Goal: Information Seeking & Learning: Find contact information

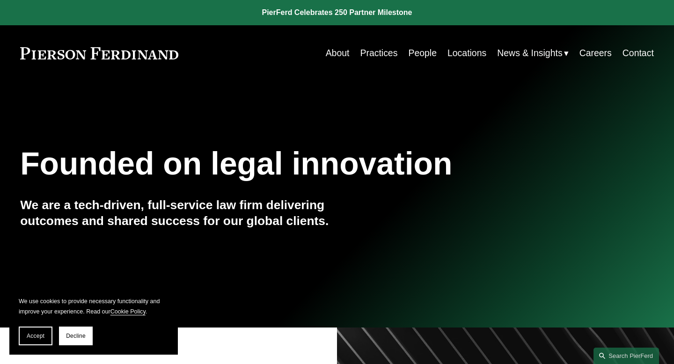
click at [372, 52] on link "Practices" at bounding box center [378, 53] width 37 height 18
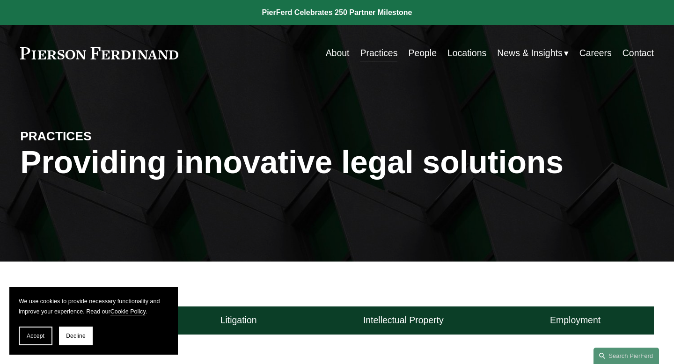
click at [413, 54] on link "People" at bounding box center [422, 53] width 29 height 18
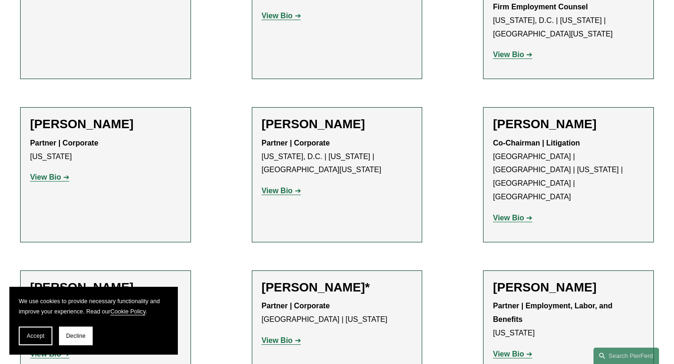
scroll to position [3799, 0]
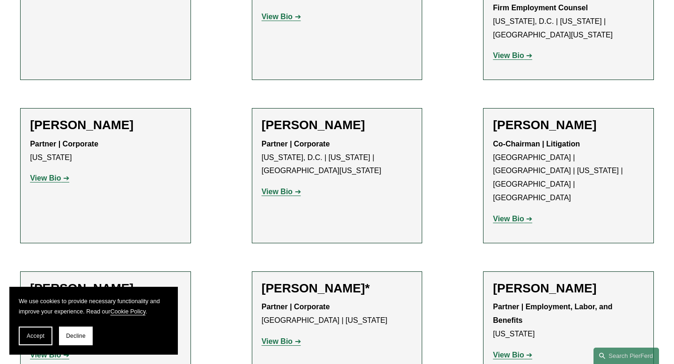
click at [283, 337] on strong "View Bio" at bounding box center [276, 341] width 31 height 8
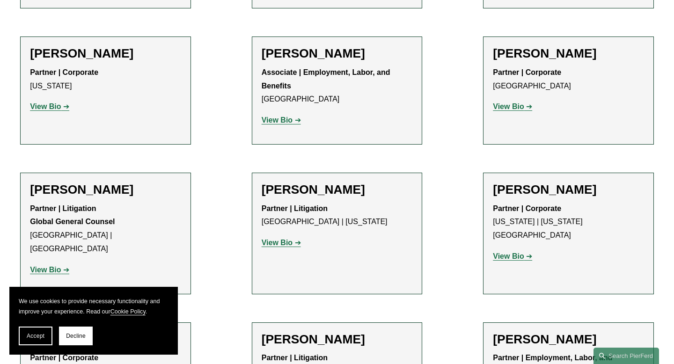
scroll to position [4796, 0]
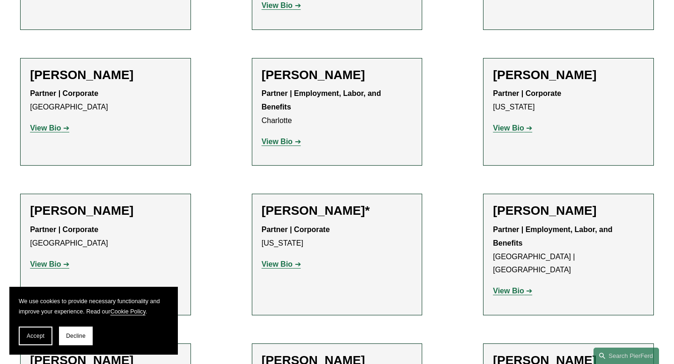
scroll to position [10938, 0]
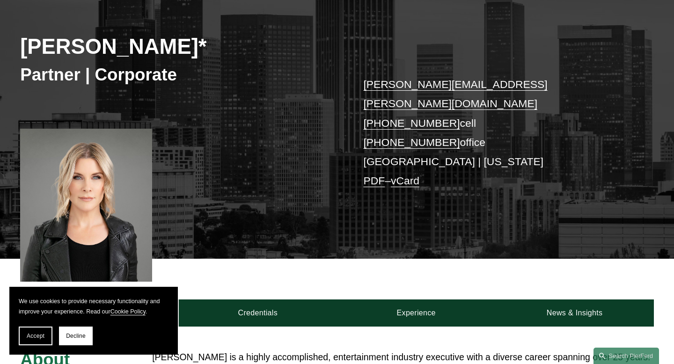
scroll to position [123, 0]
